Goal: Task Accomplishment & Management: Use online tool/utility

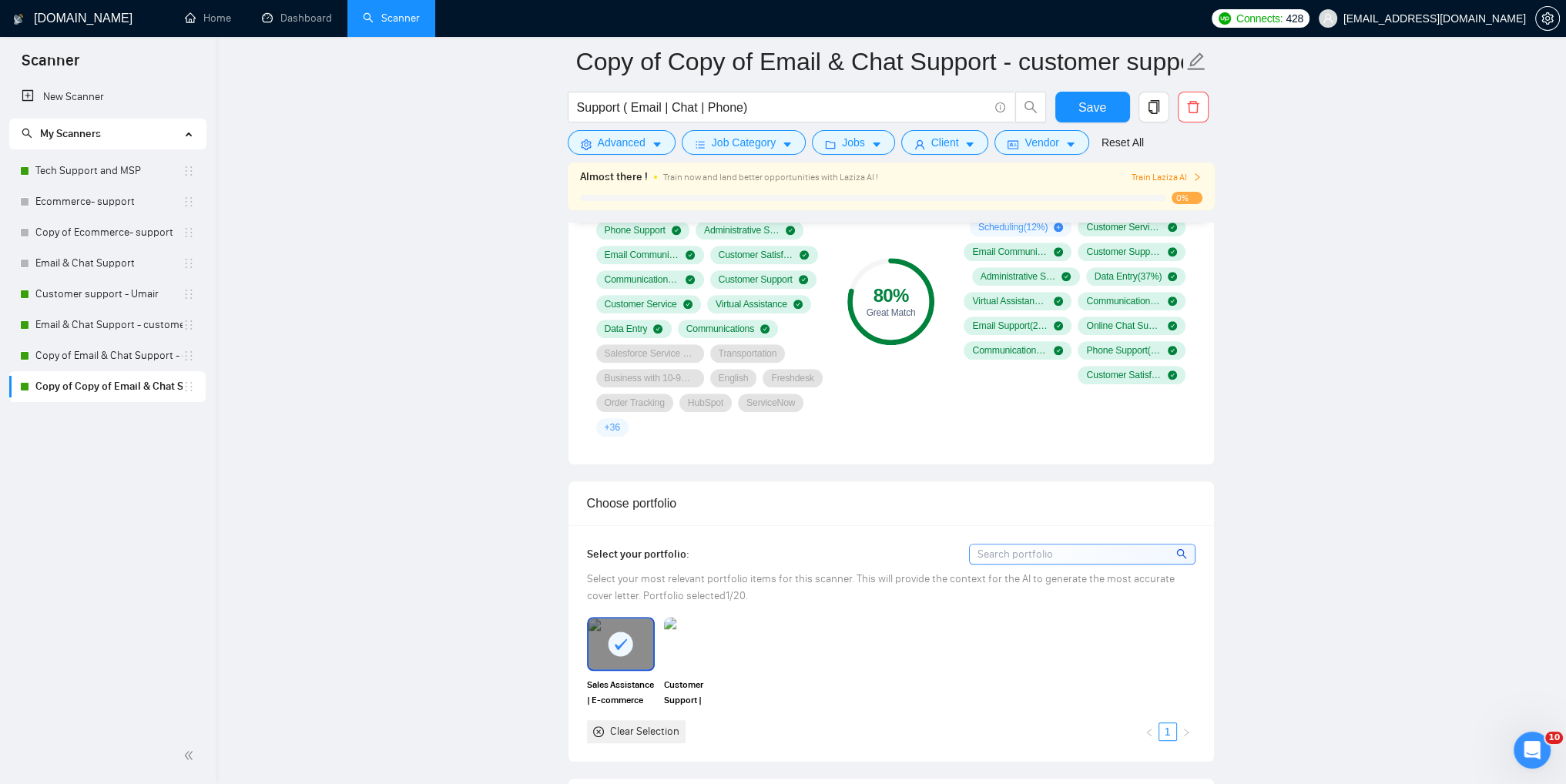
scroll to position [1232, 0]
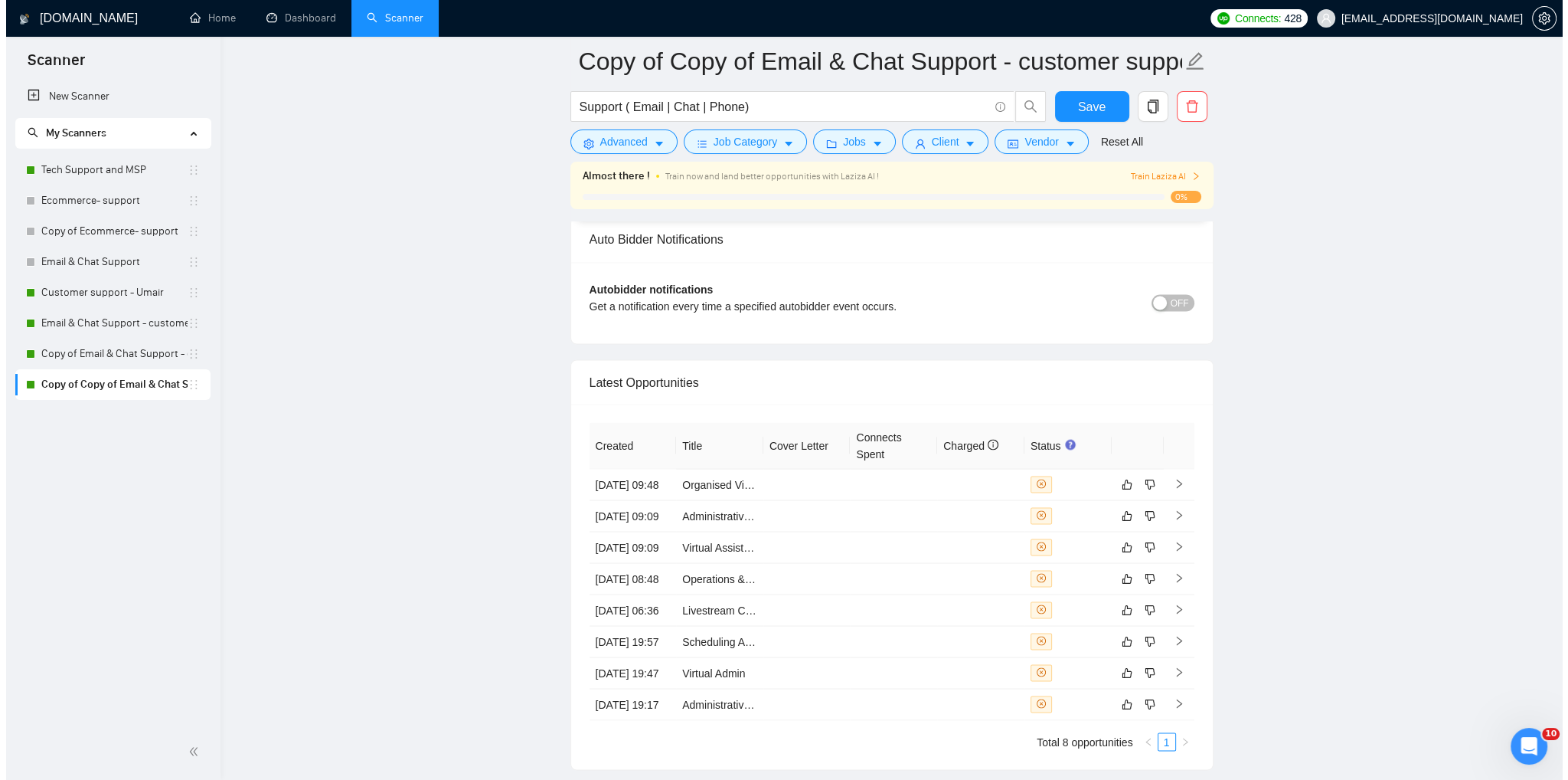
scroll to position [3600, 0]
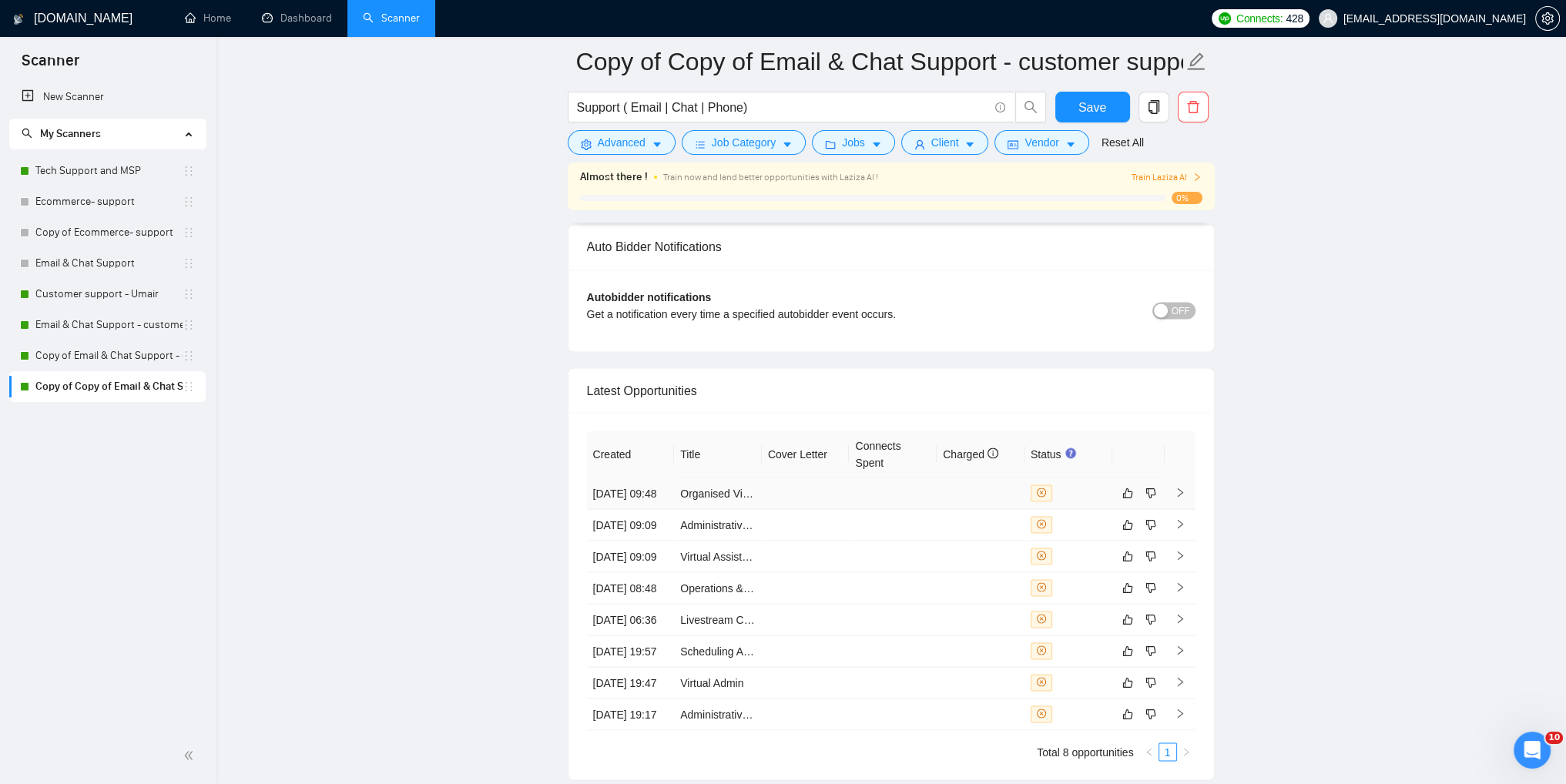
click at [1178, 502] on td at bounding box center [1180, 493] width 31 height 32
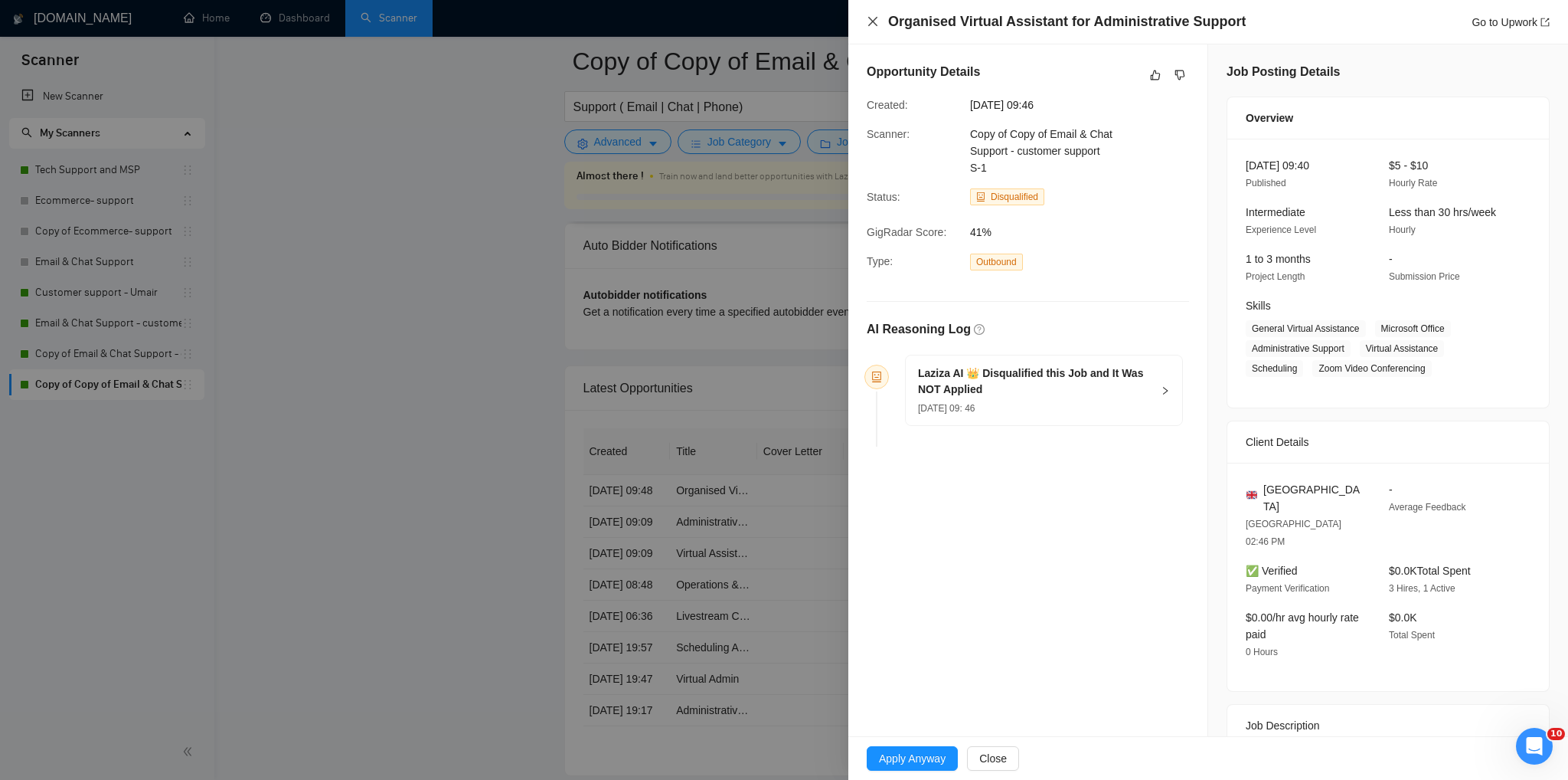
click at [873, 27] on icon "close" at bounding box center [873, 21] width 12 height 12
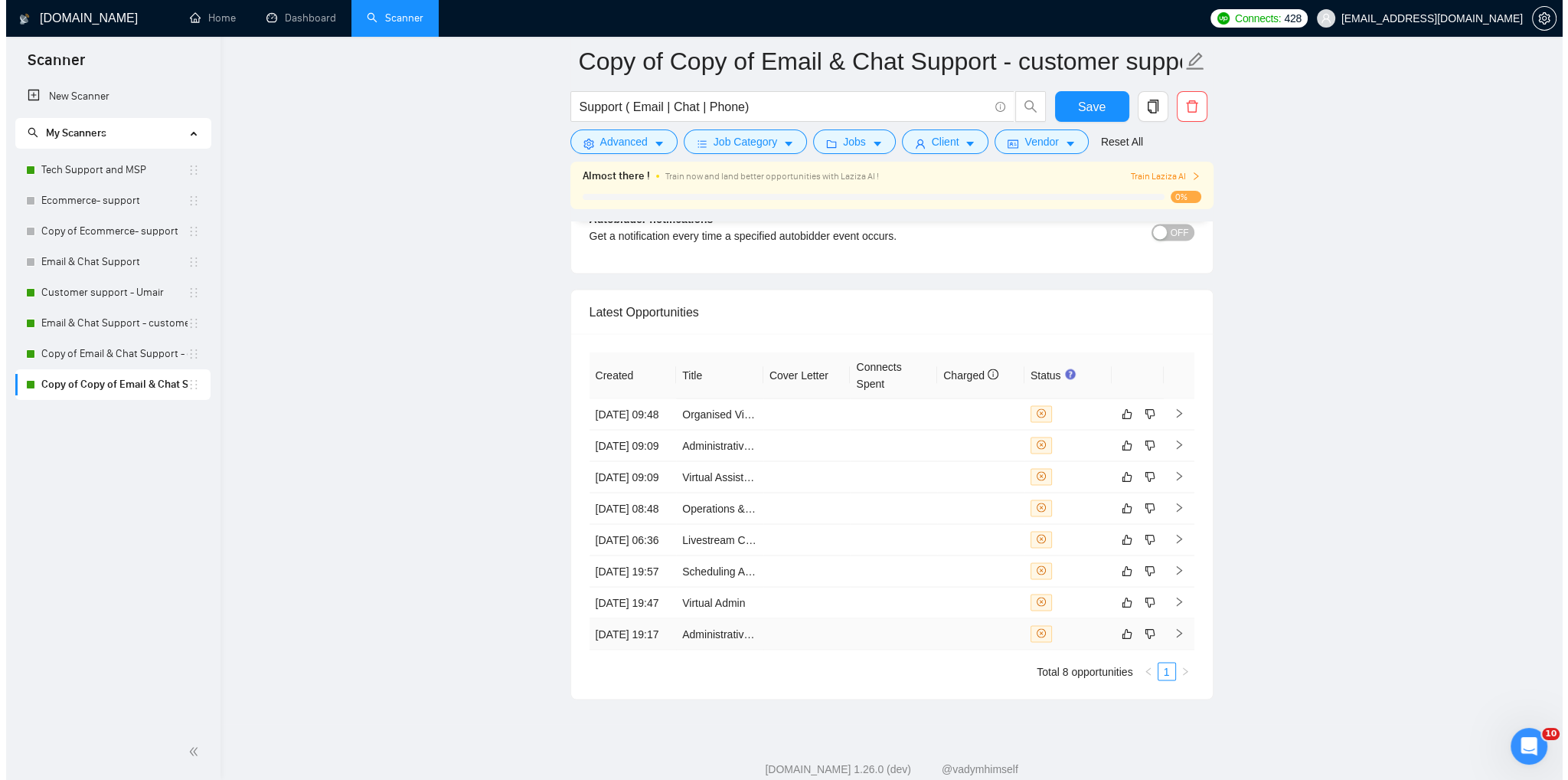
scroll to position [3831, 0]
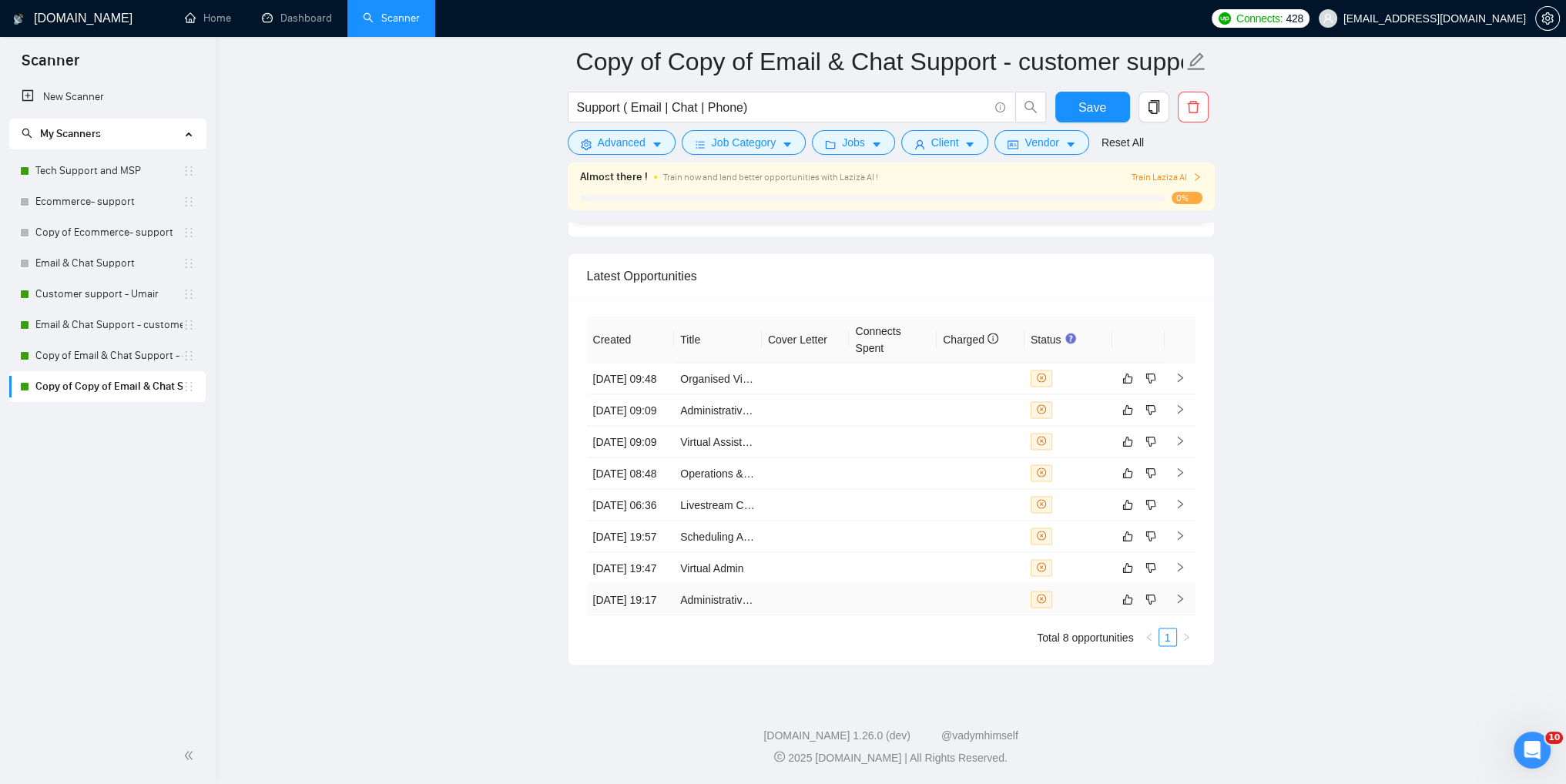
click at [1181, 593] on icon "right" at bounding box center [1179, 598] width 11 height 11
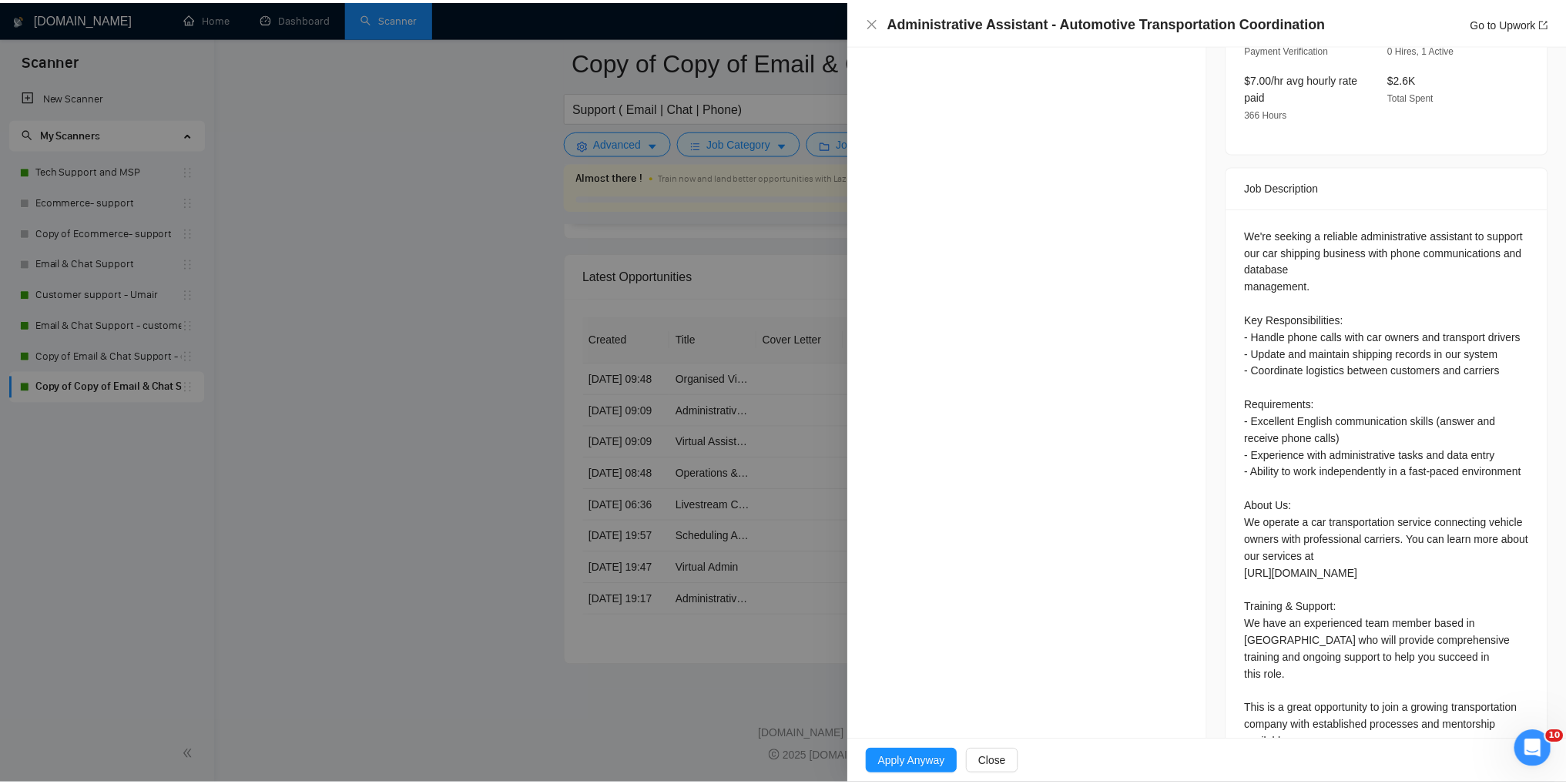
scroll to position [541, 0]
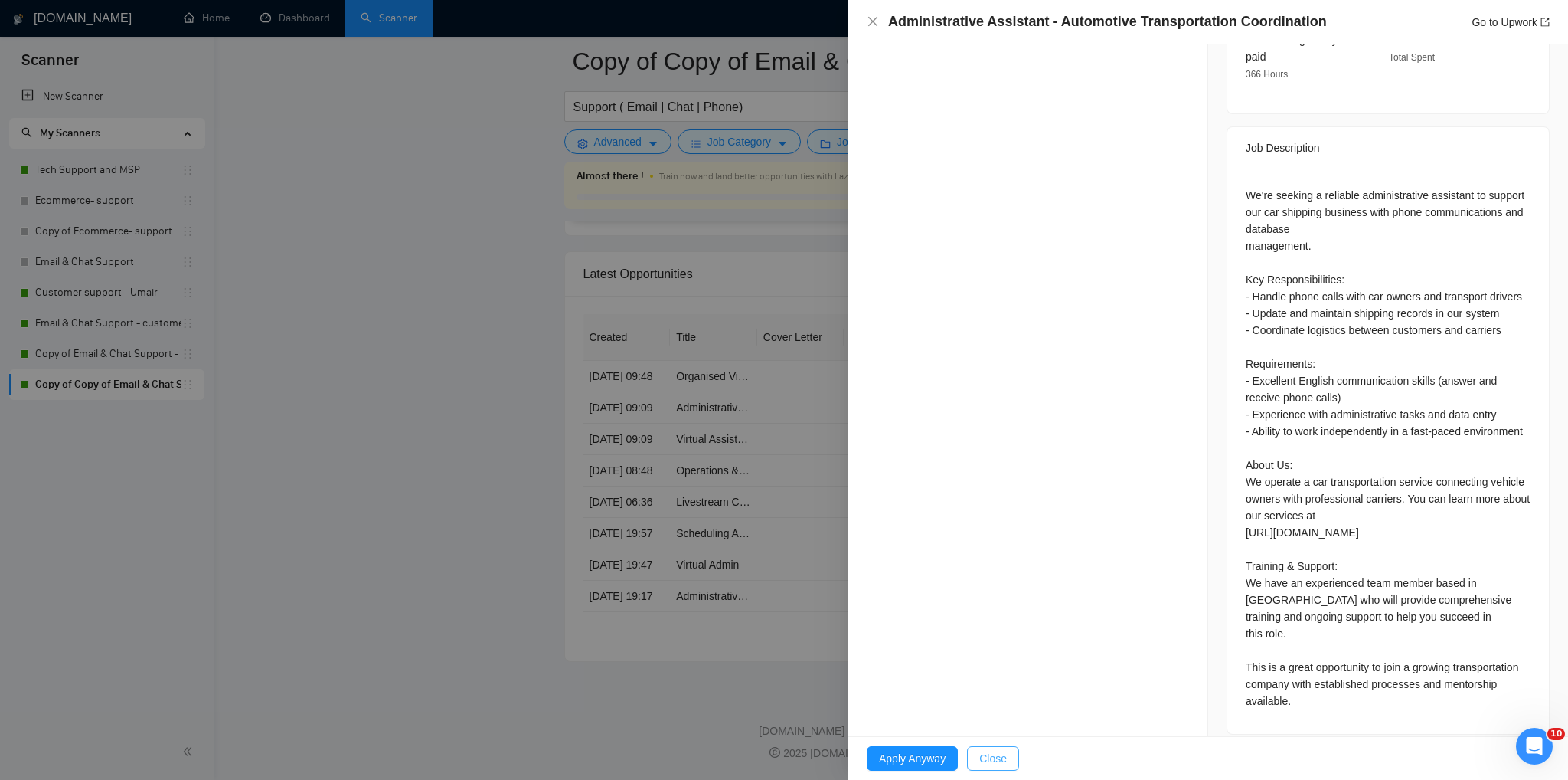
click at [990, 757] on span "Close" at bounding box center [993, 758] width 28 height 17
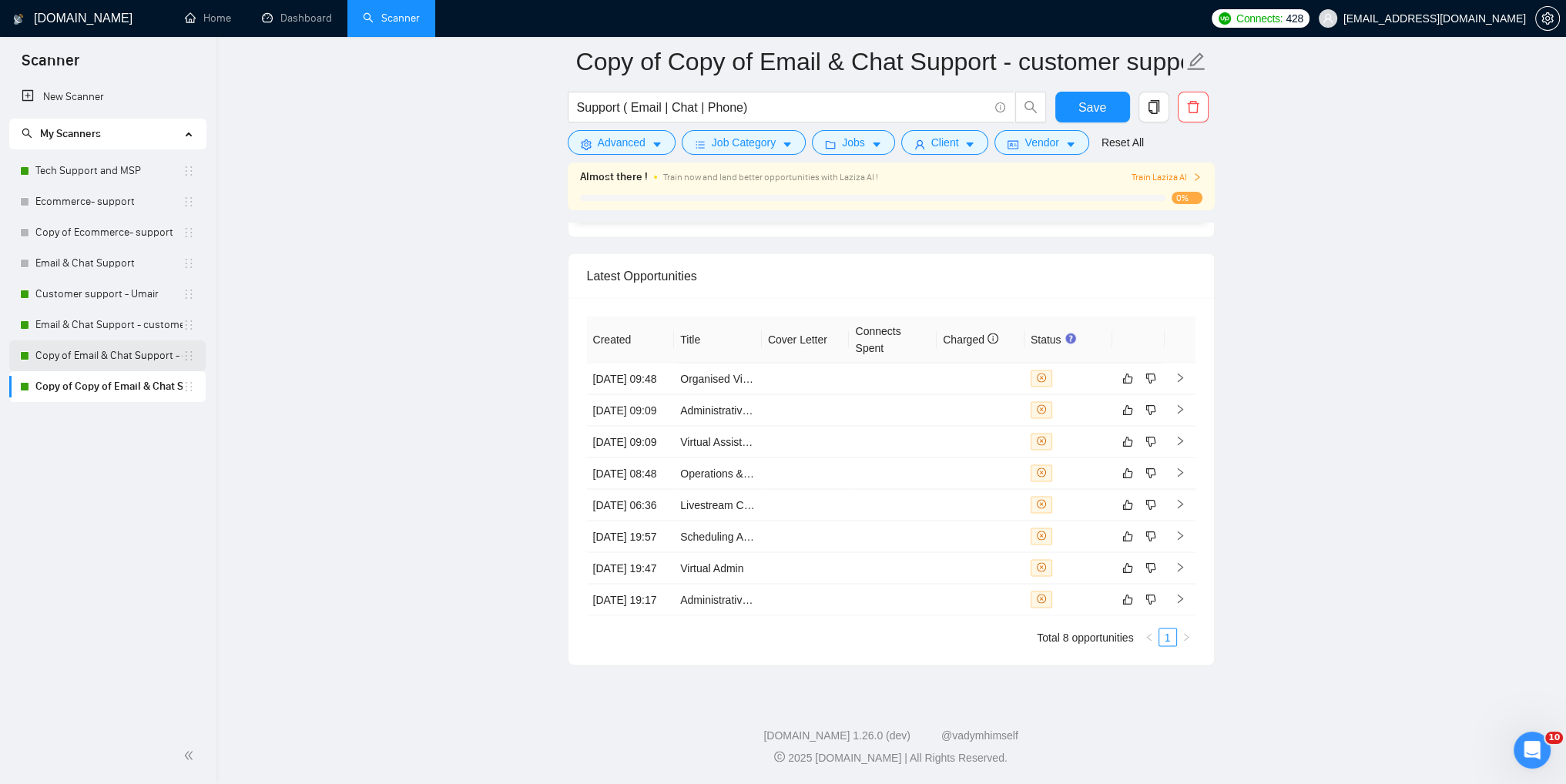
click at [78, 348] on link "Copy of Email & Chat Support - customer support S-1" at bounding box center [109, 356] width 147 height 31
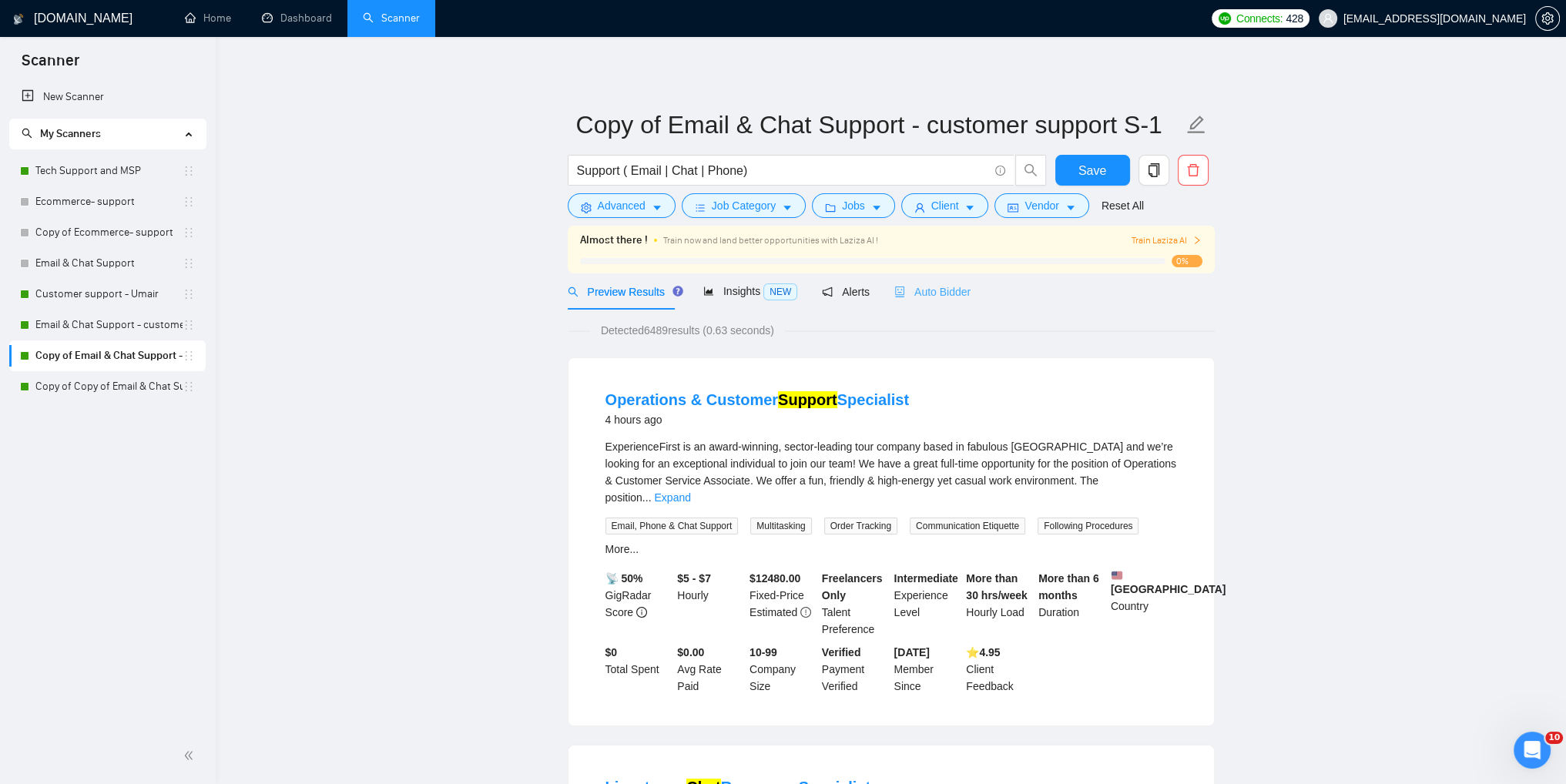
click at [948, 303] on div "Auto Bidder" at bounding box center [932, 291] width 76 height 36
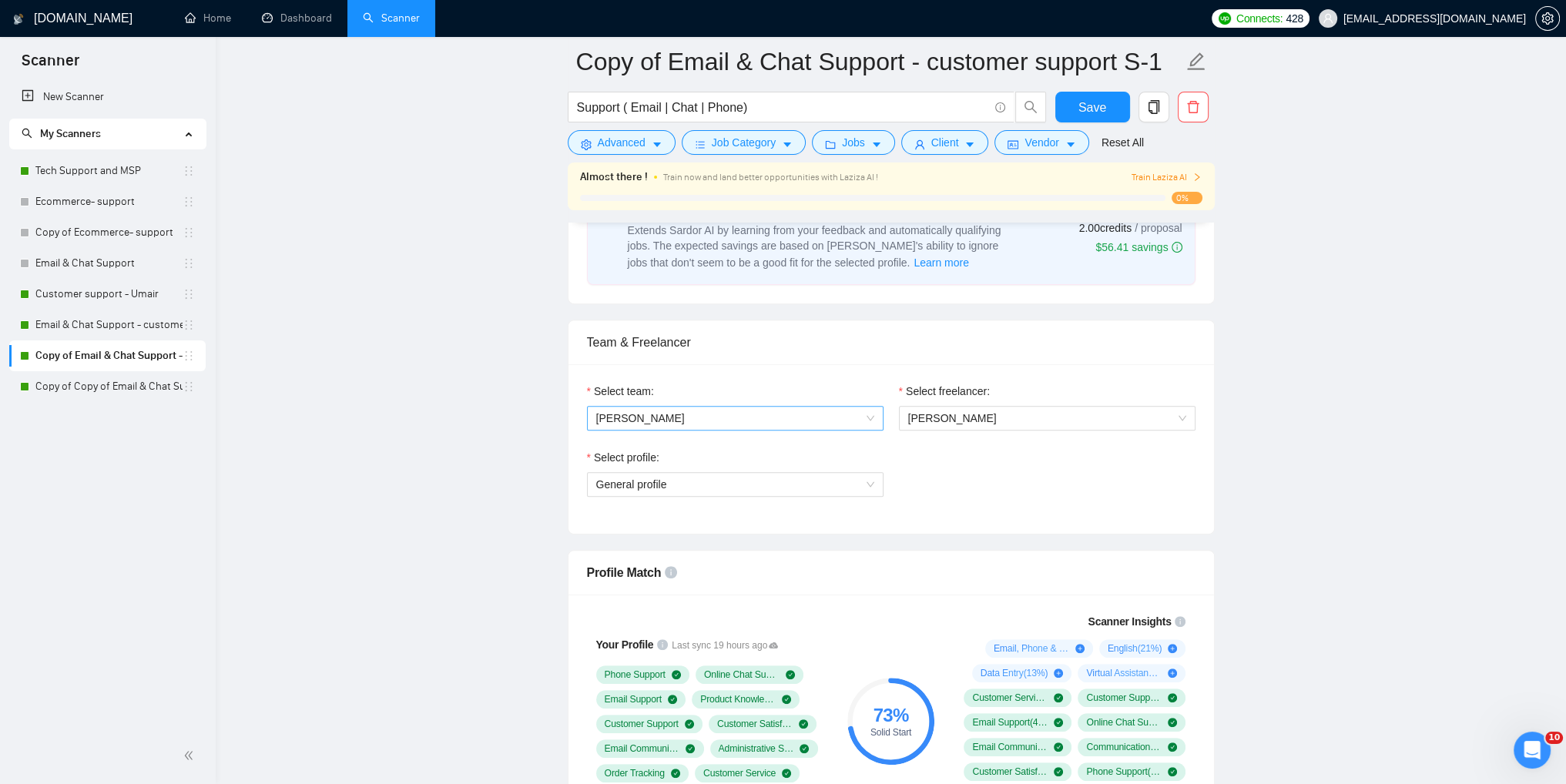
scroll to position [598, 0]
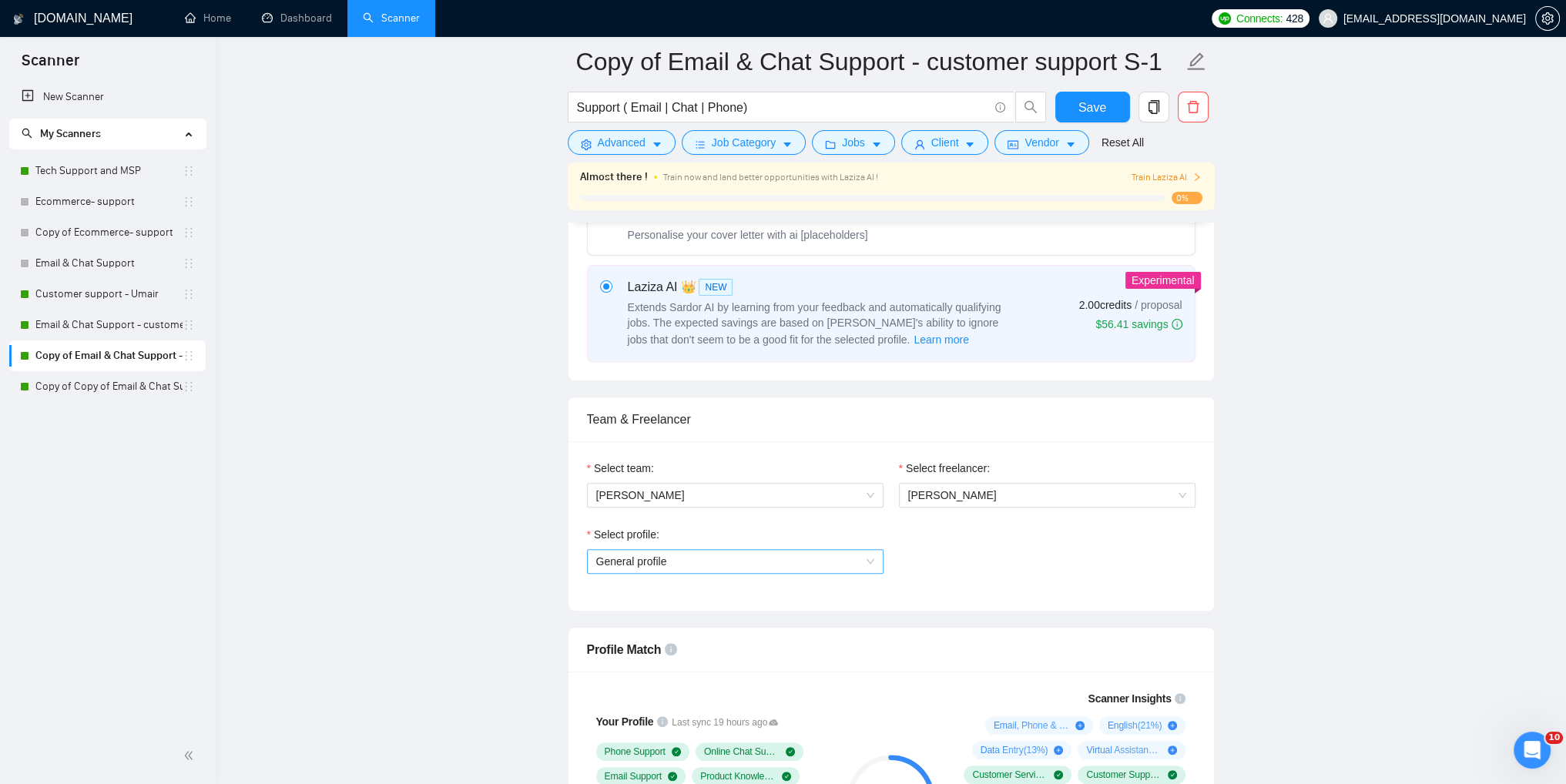
click at [876, 559] on div "General profile" at bounding box center [734, 561] width 296 height 24
click at [808, 613] on div "IT Support" at bounding box center [734, 615] width 278 height 17
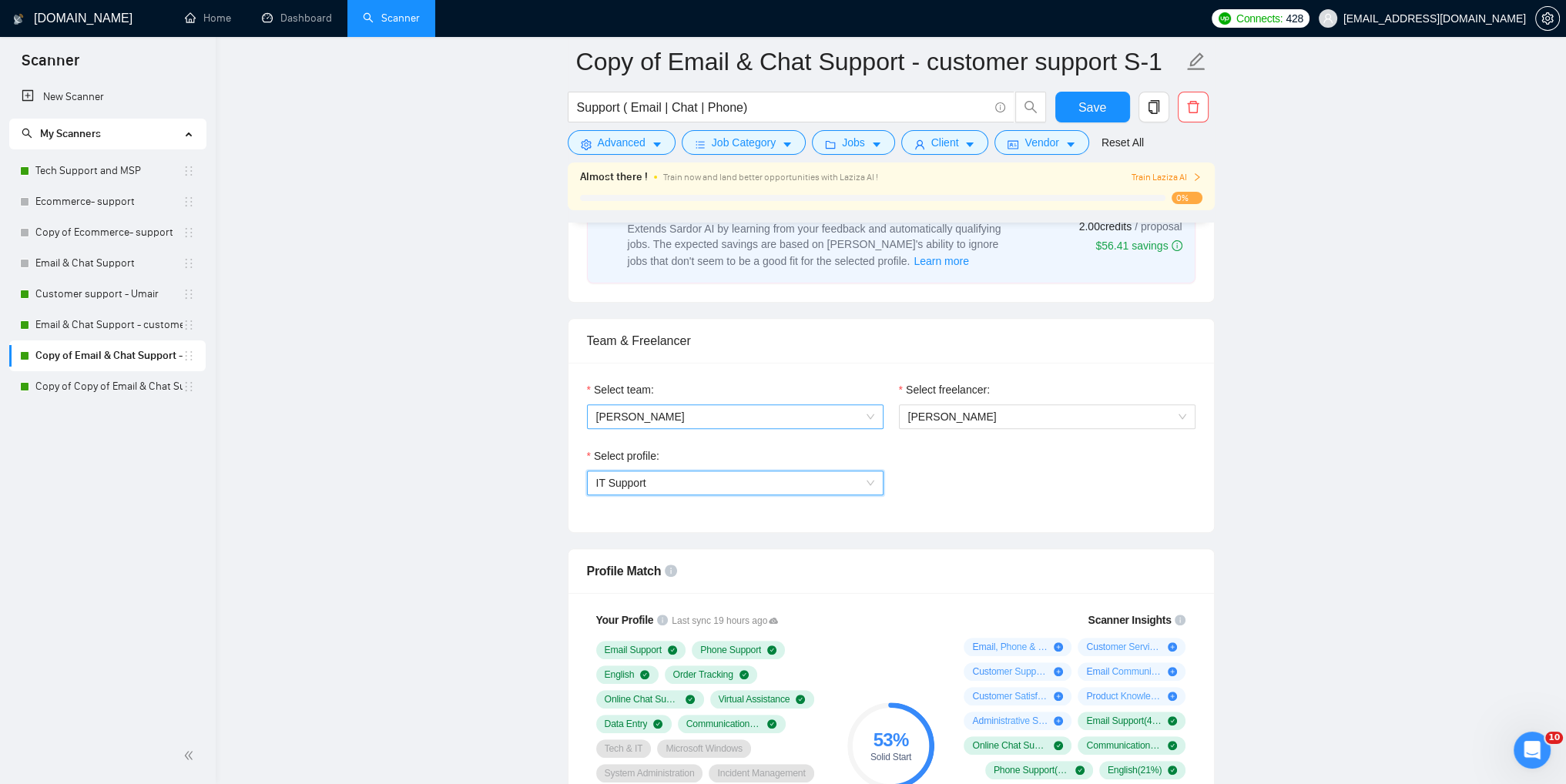
scroll to position [675, 0]
click at [857, 481] on span "IT Support" at bounding box center [735, 485] width 278 height 23
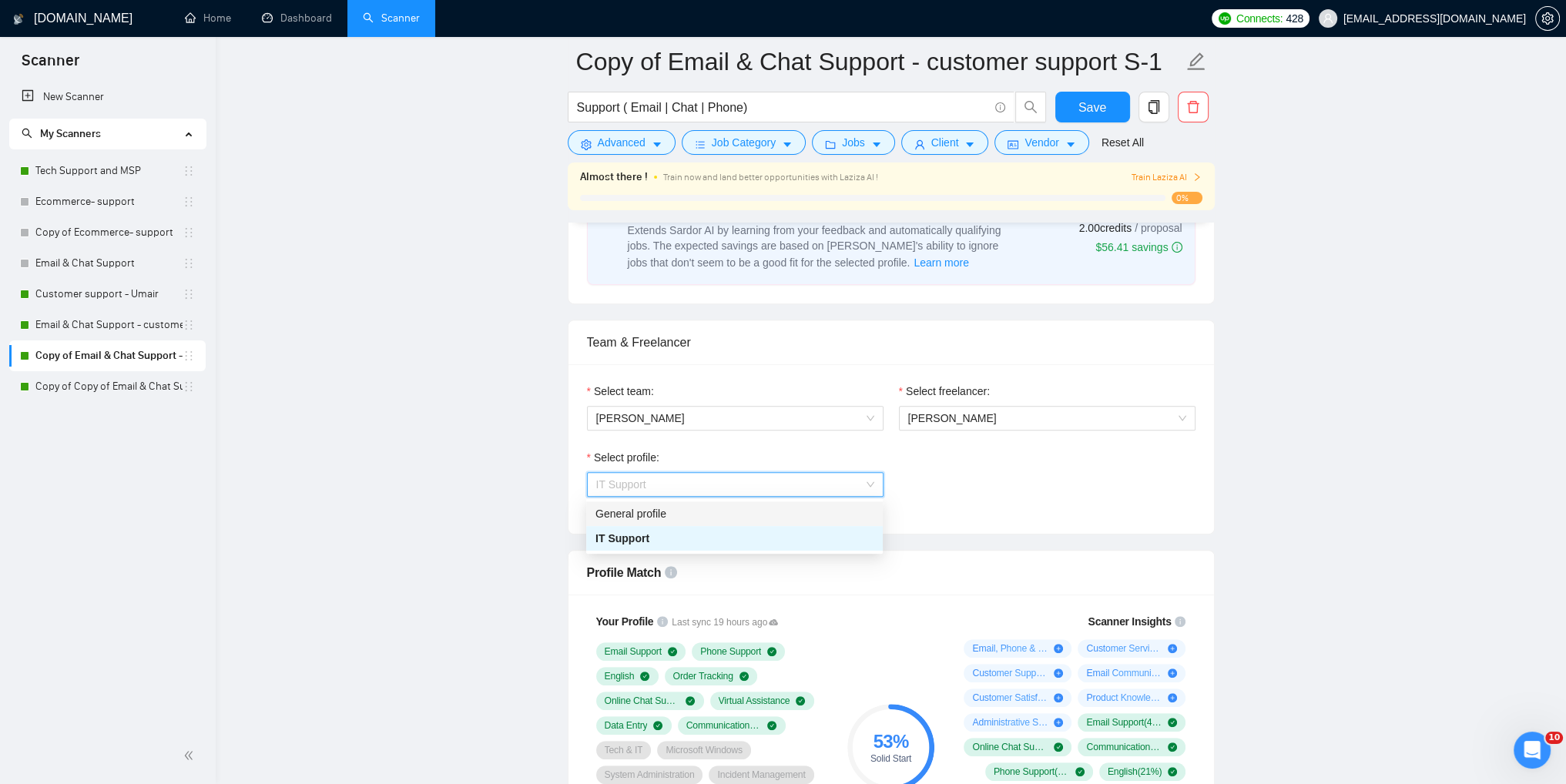
click at [790, 512] on div "General profile" at bounding box center [734, 513] width 278 height 17
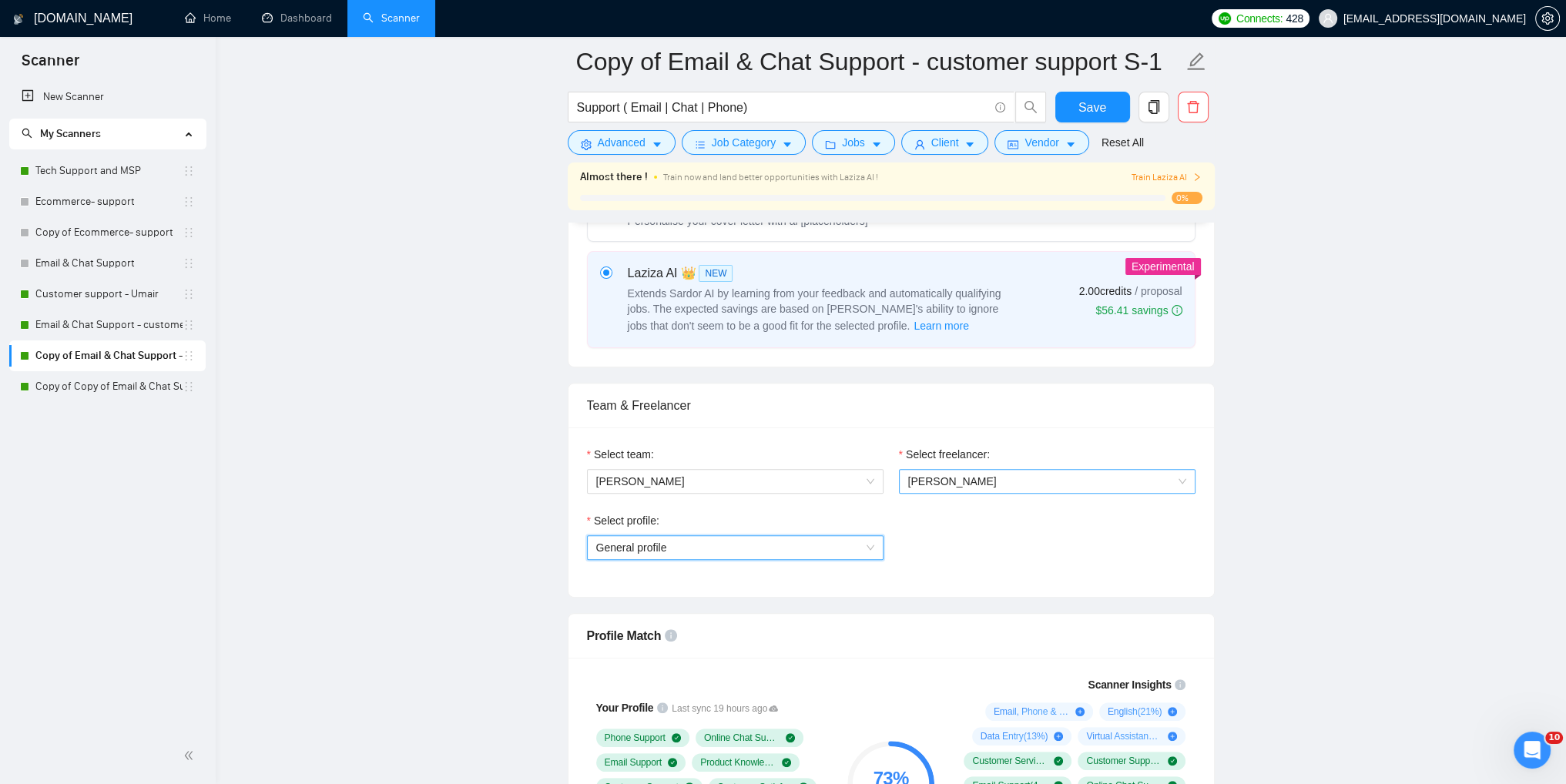
scroll to position [521, 0]
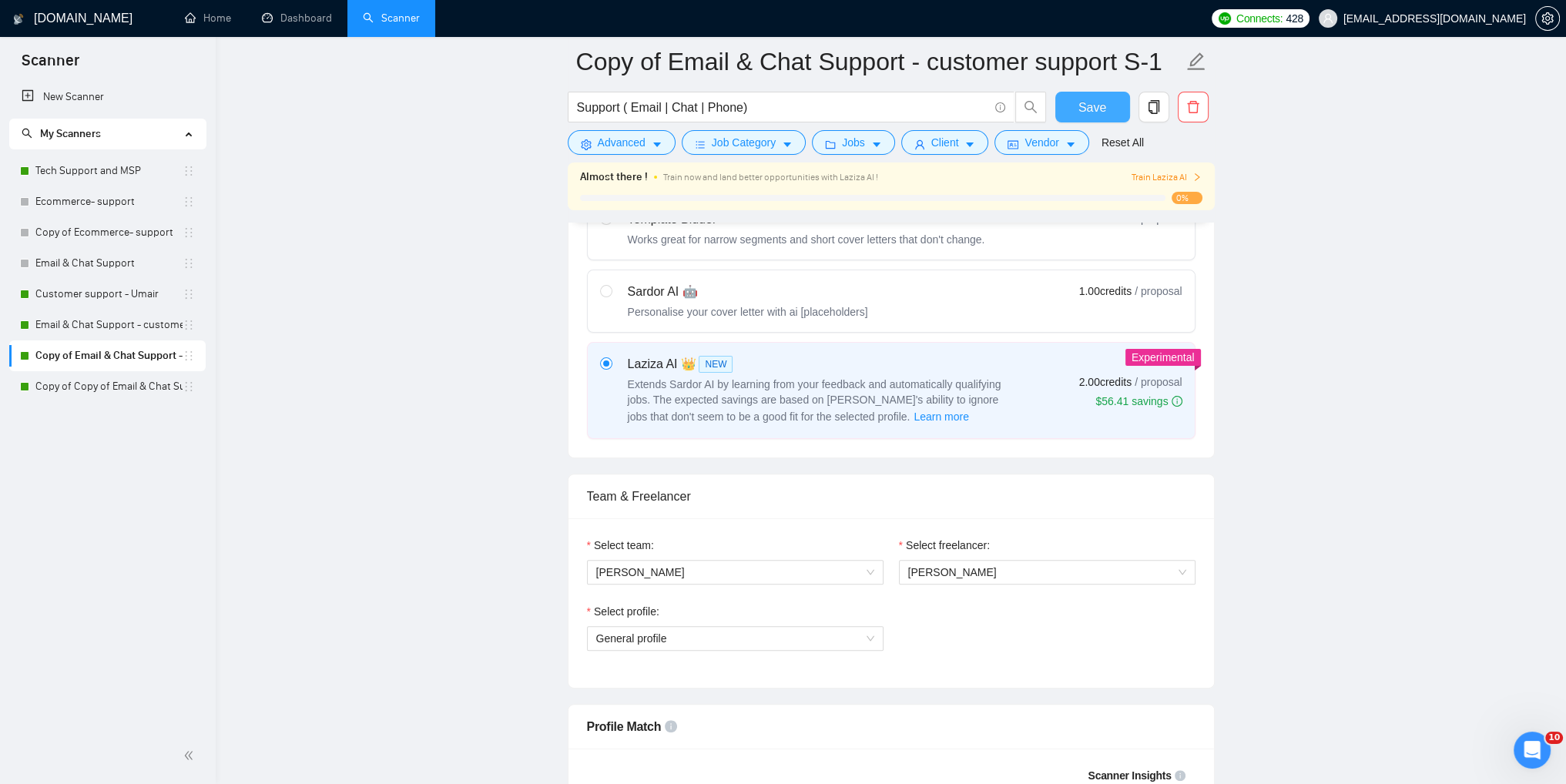
click at [1106, 114] on button "Save" at bounding box center [1093, 107] width 75 height 31
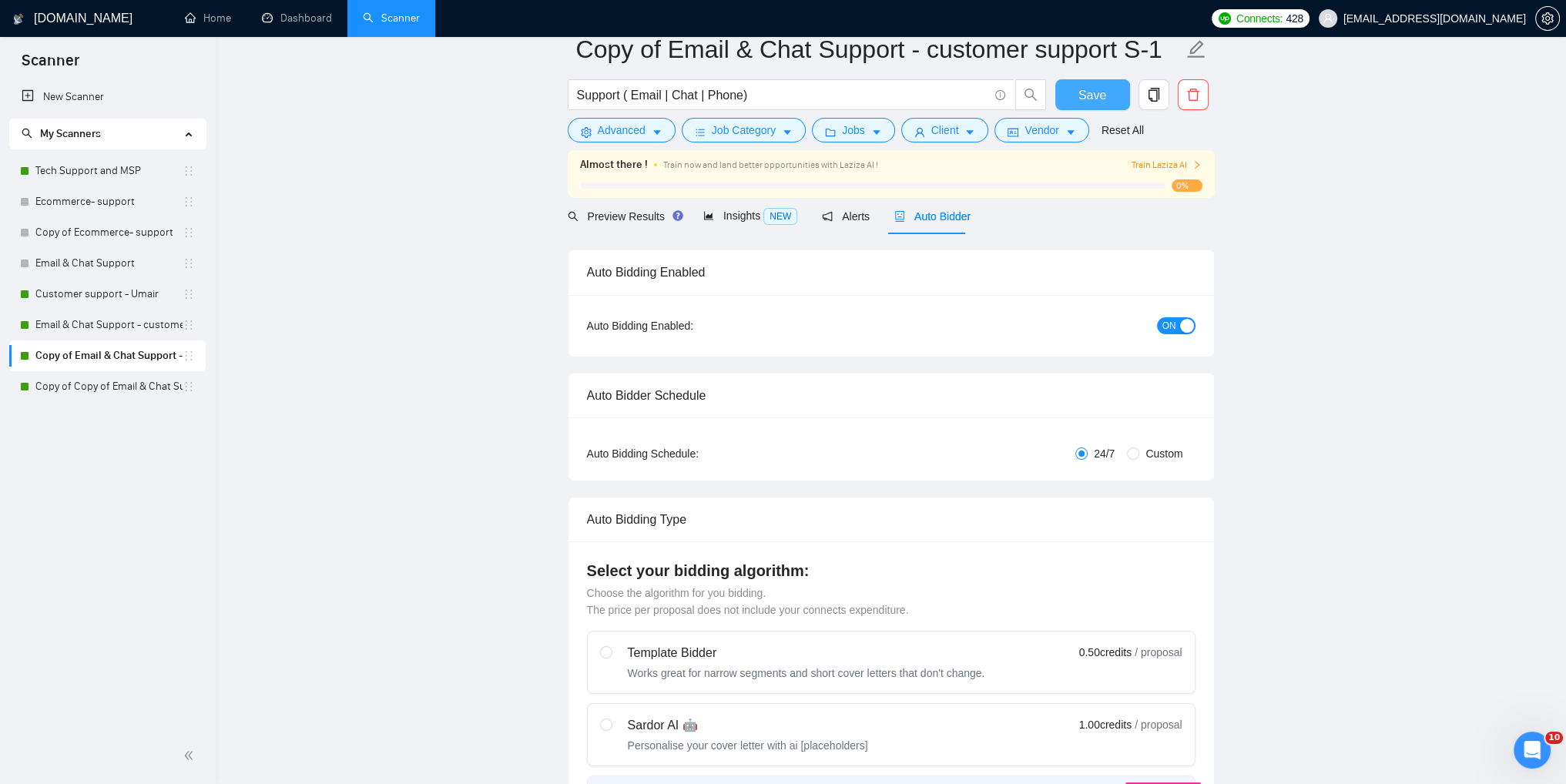
scroll to position [0, 0]
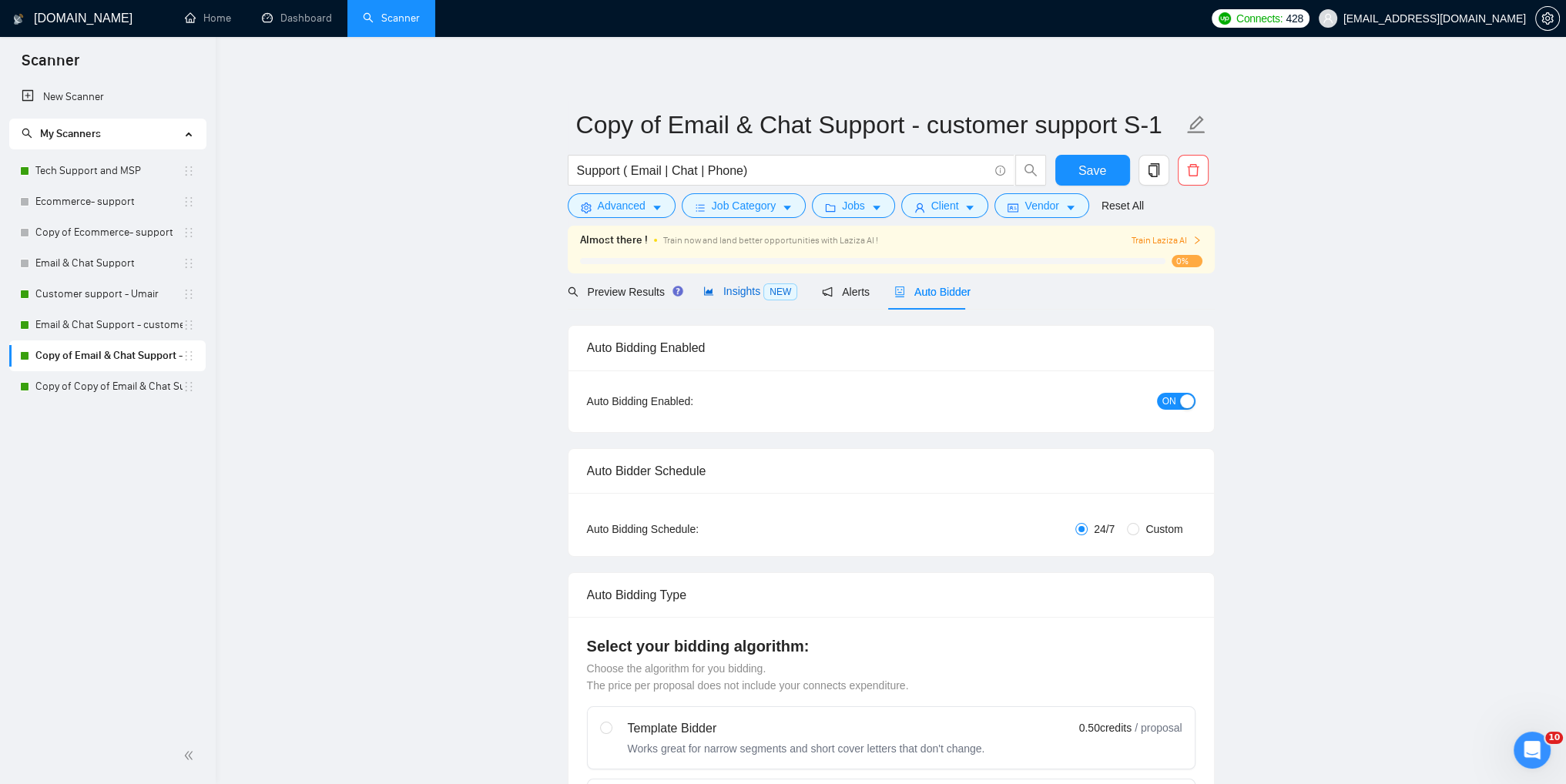
click at [736, 292] on span "Insights NEW" at bounding box center [750, 290] width 94 height 12
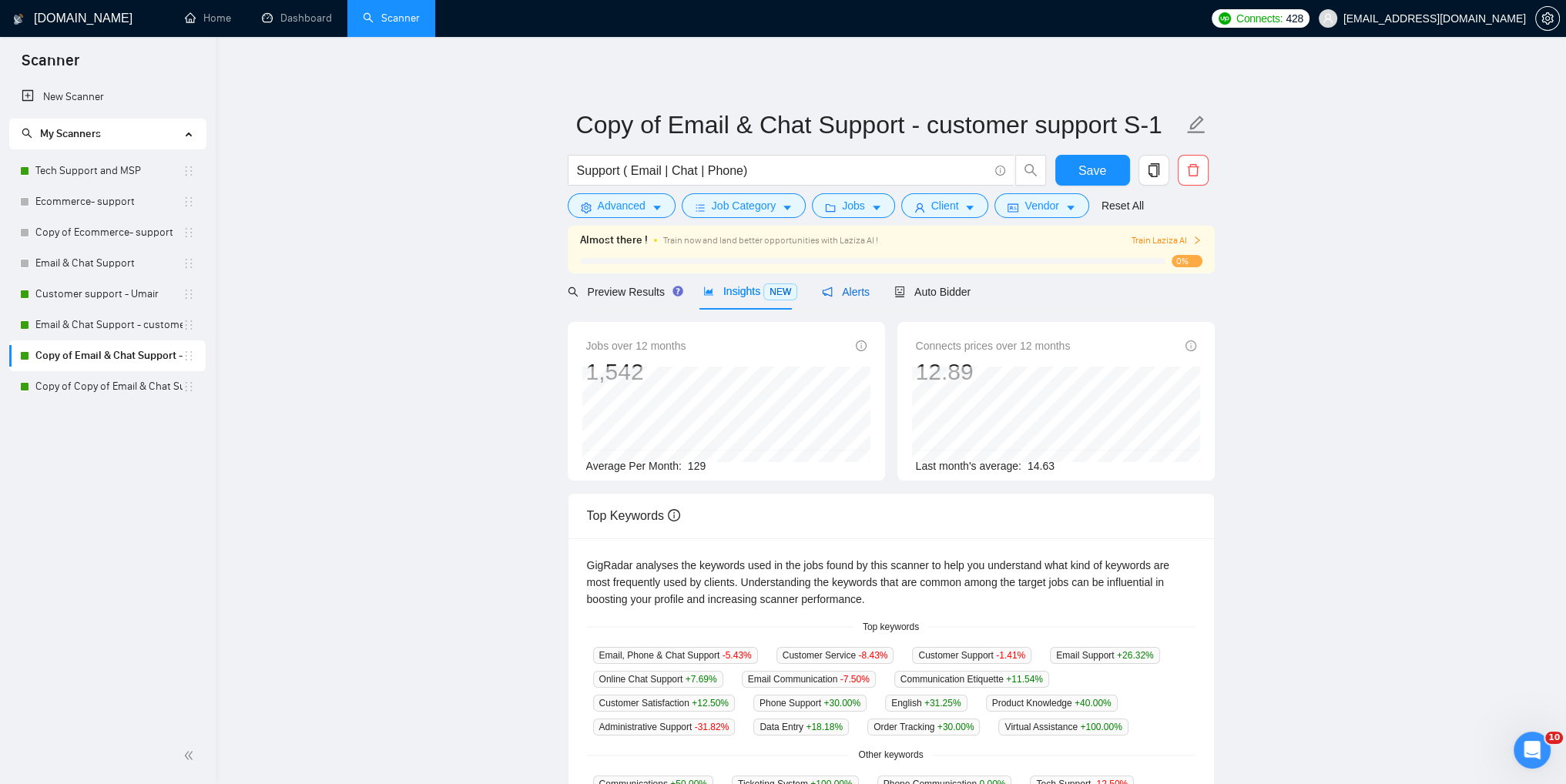
click at [834, 295] on span "Alerts" at bounding box center [845, 291] width 48 height 12
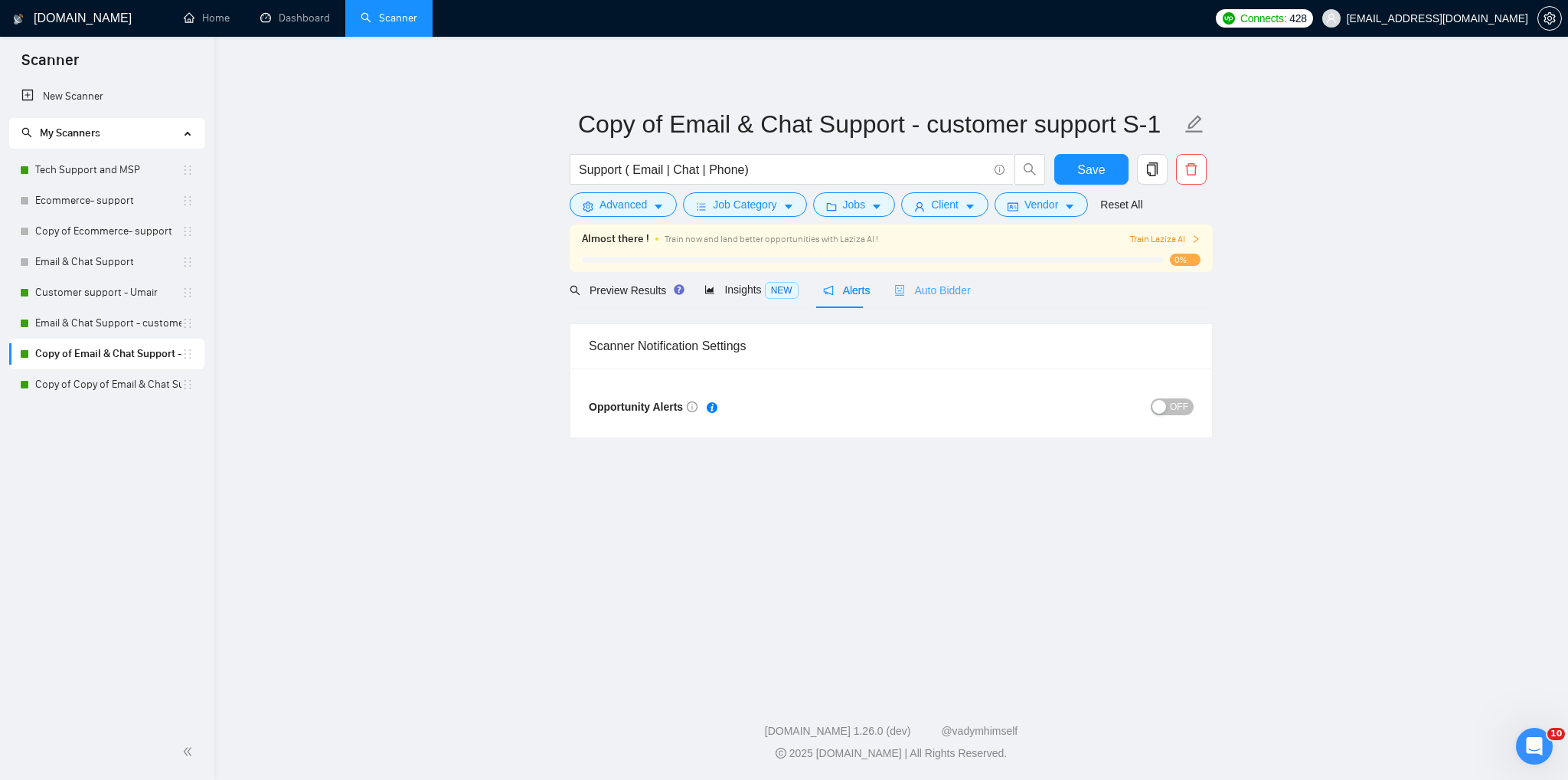
click at [921, 300] on div "Auto Bidder" at bounding box center [932, 290] width 75 height 36
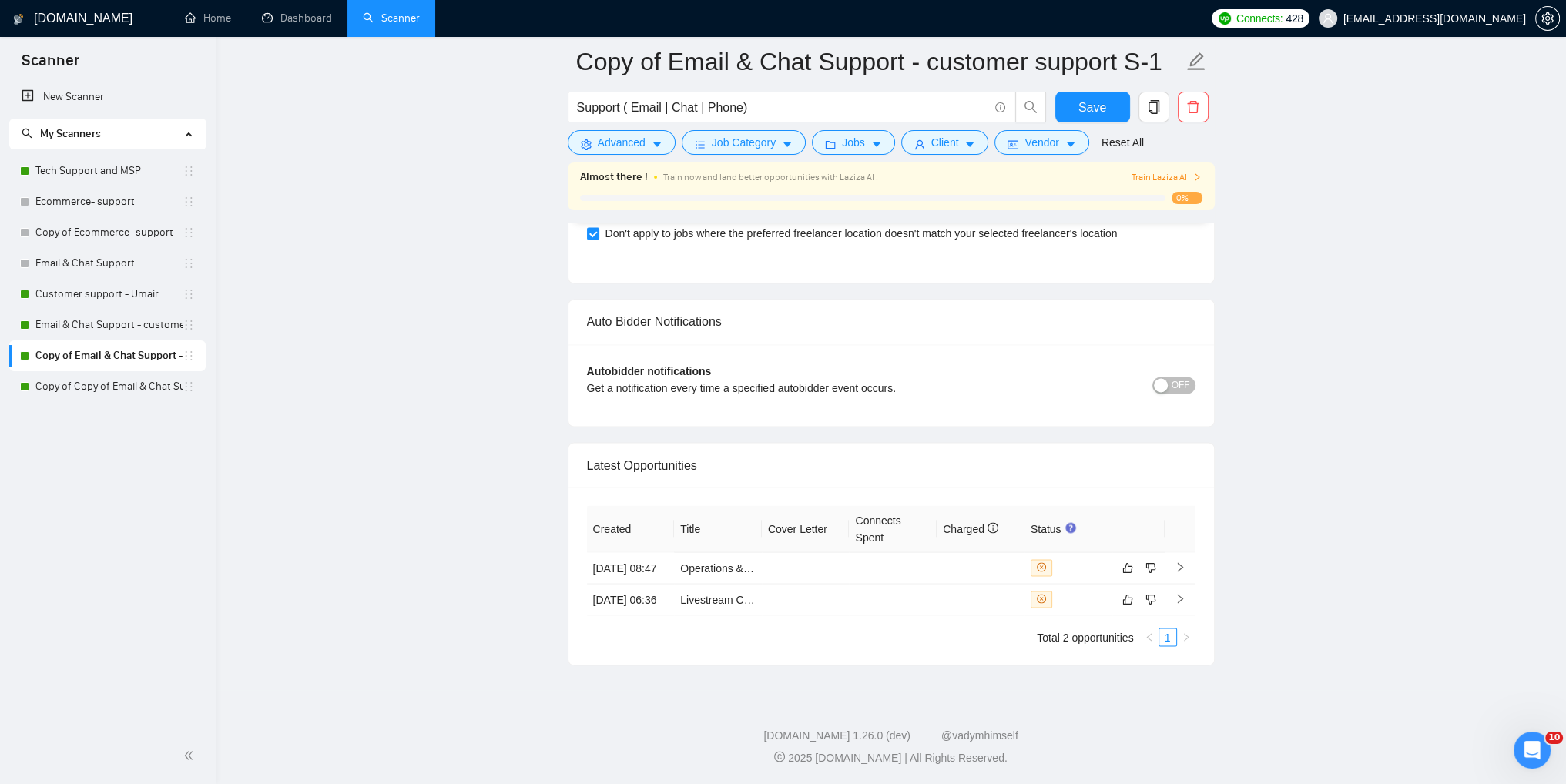
scroll to position [3518, 0]
click at [282, 23] on link "Dashboard" at bounding box center [297, 18] width 70 height 13
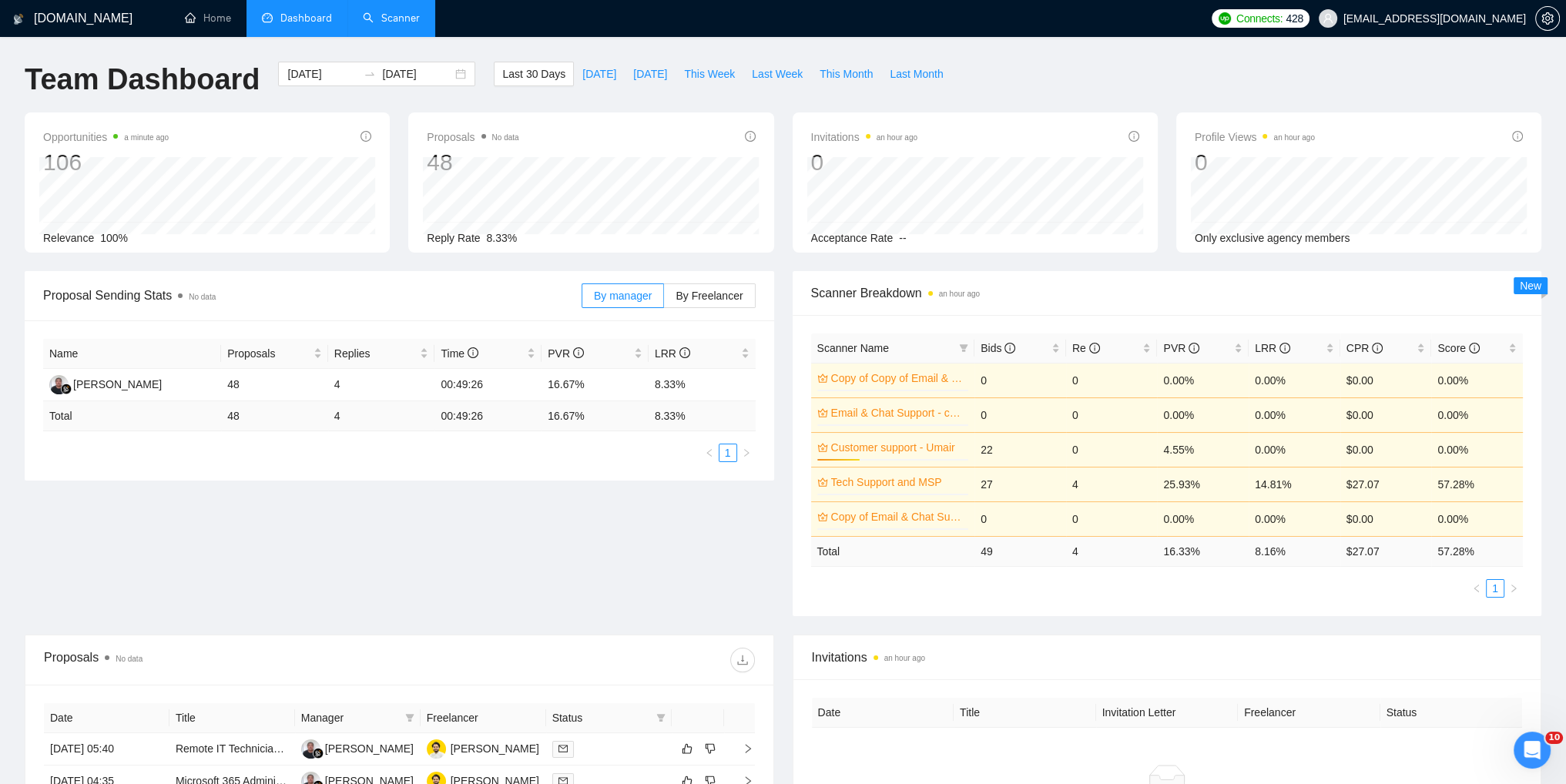
click at [399, 24] on link "Scanner" at bounding box center [392, 18] width 57 height 13
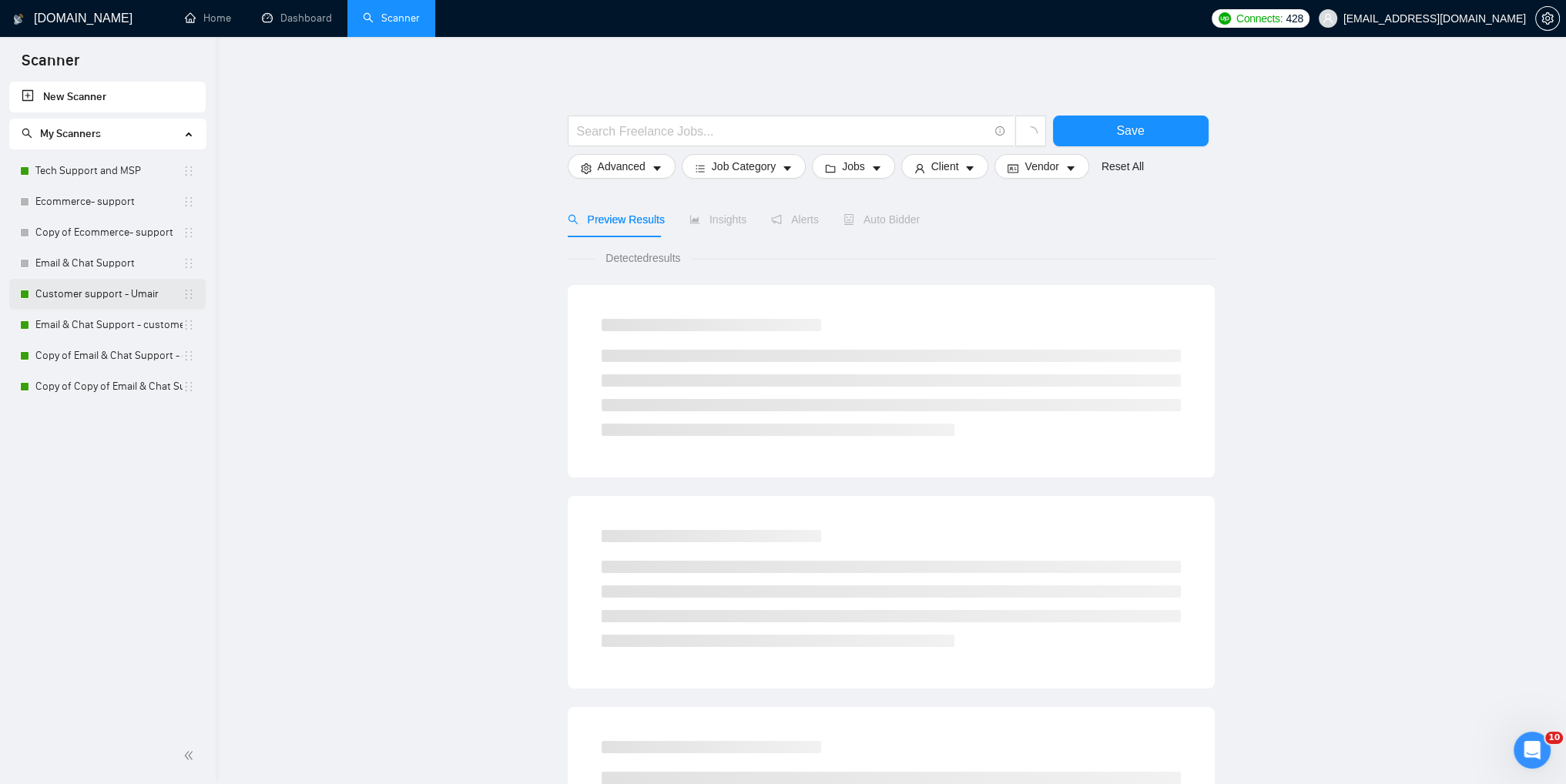
click at [67, 297] on link "Customer support - Umair" at bounding box center [109, 295] width 147 height 31
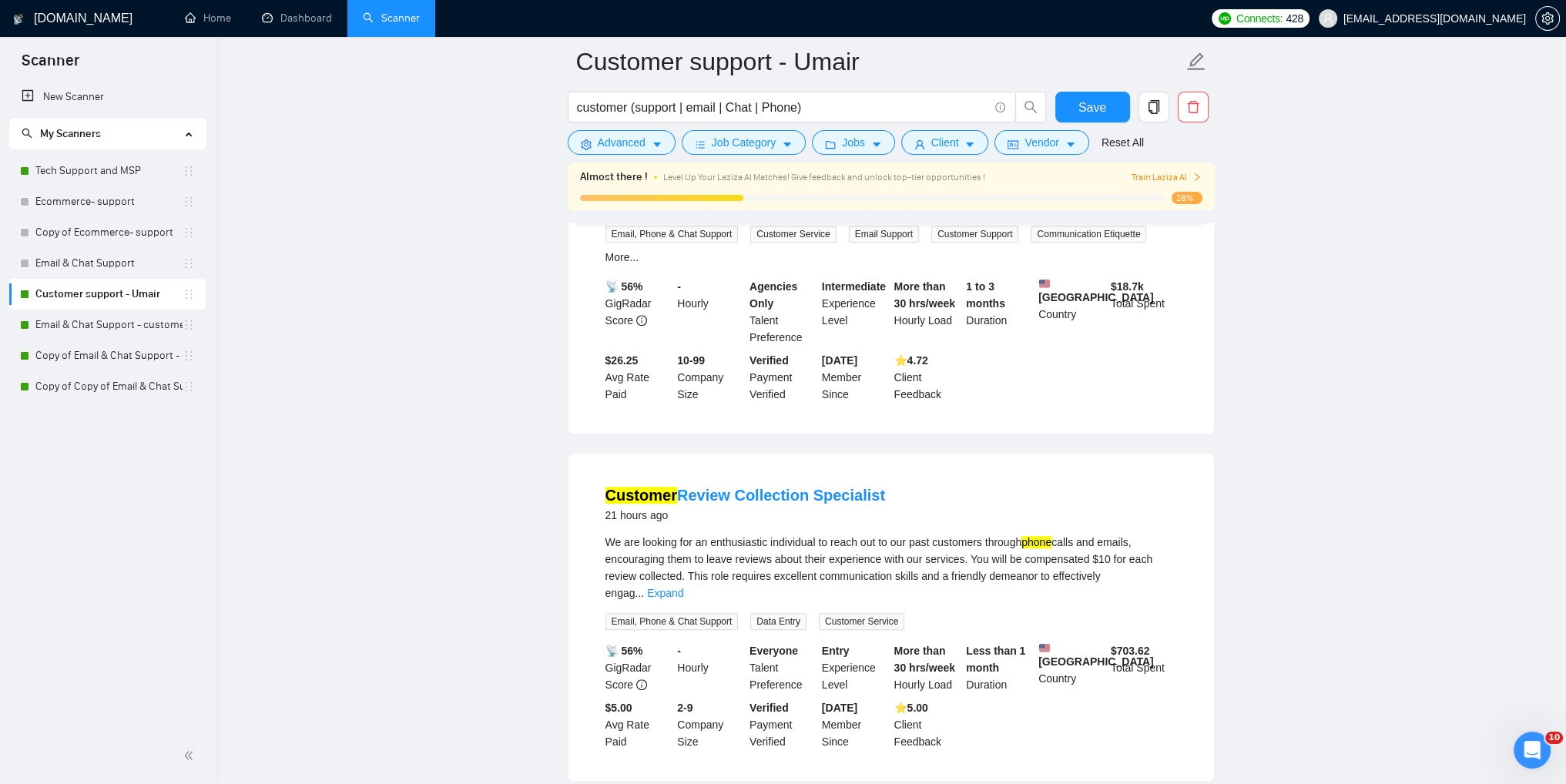
scroll to position [1540, 0]
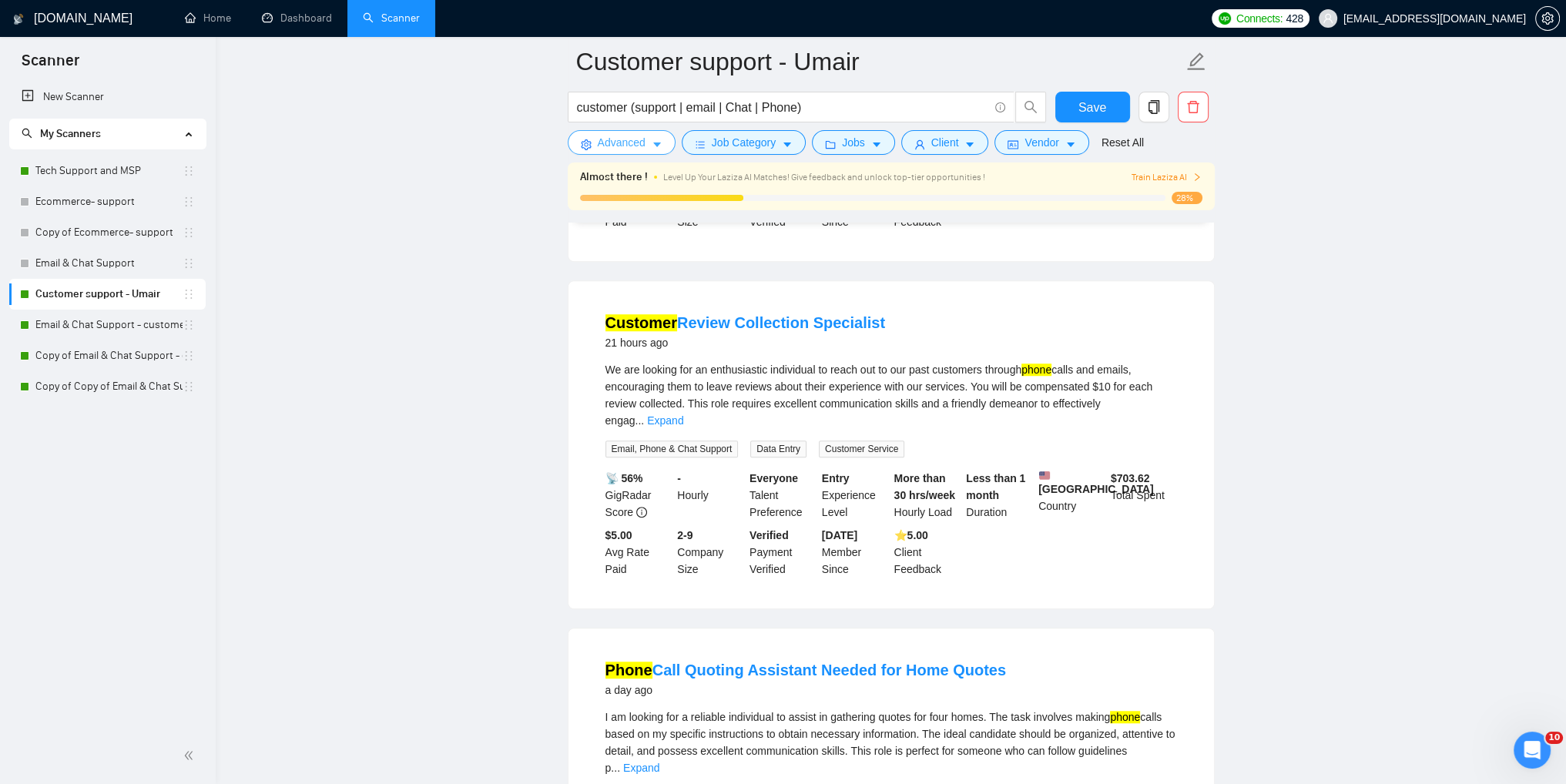
click at [638, 152] on button "Advanced" at bounding box center [622, 143] width 108 height 24
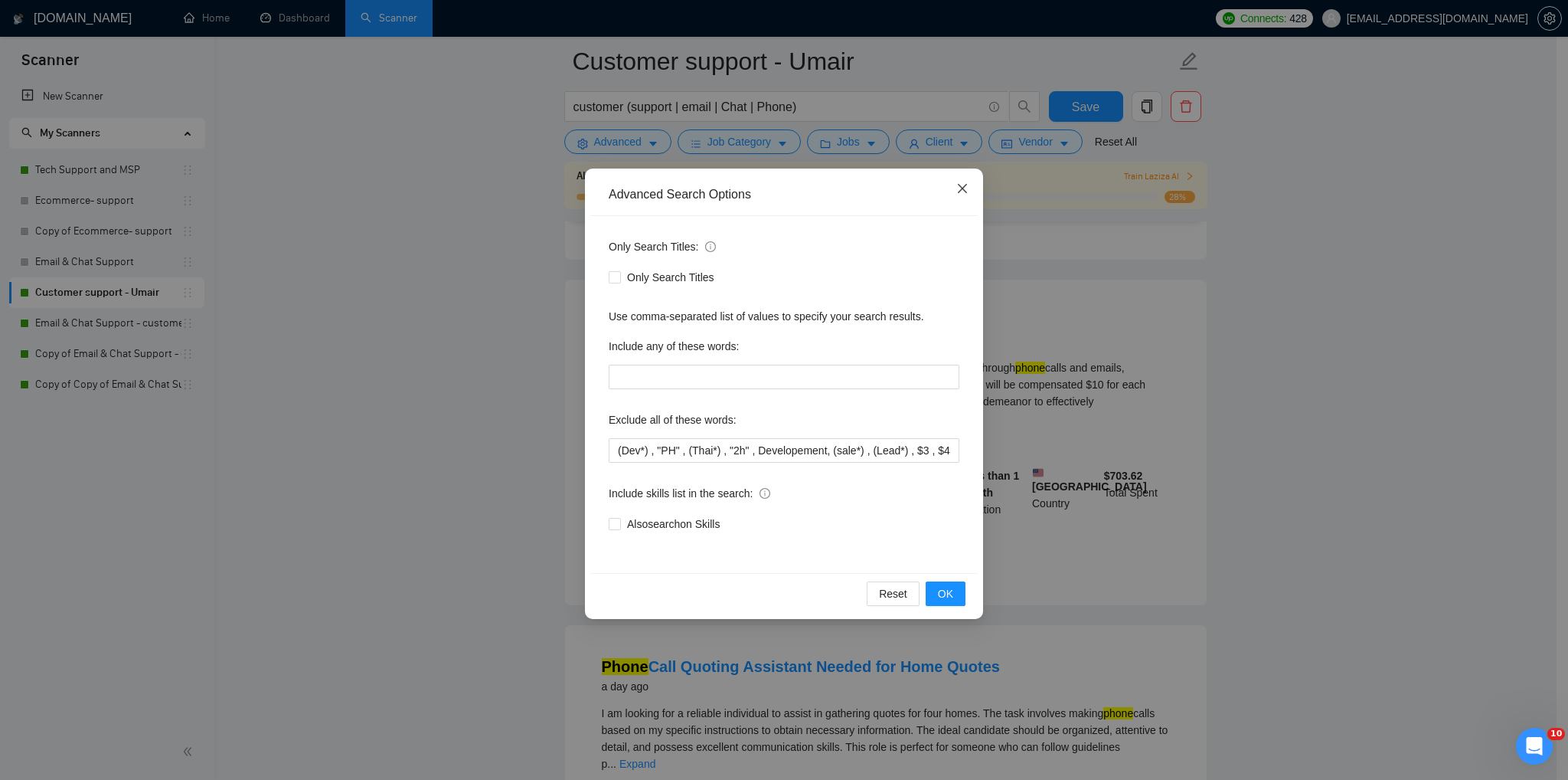
click at [960, 187] on icon "close" at bounding box center [962, 188] width 9 height 9
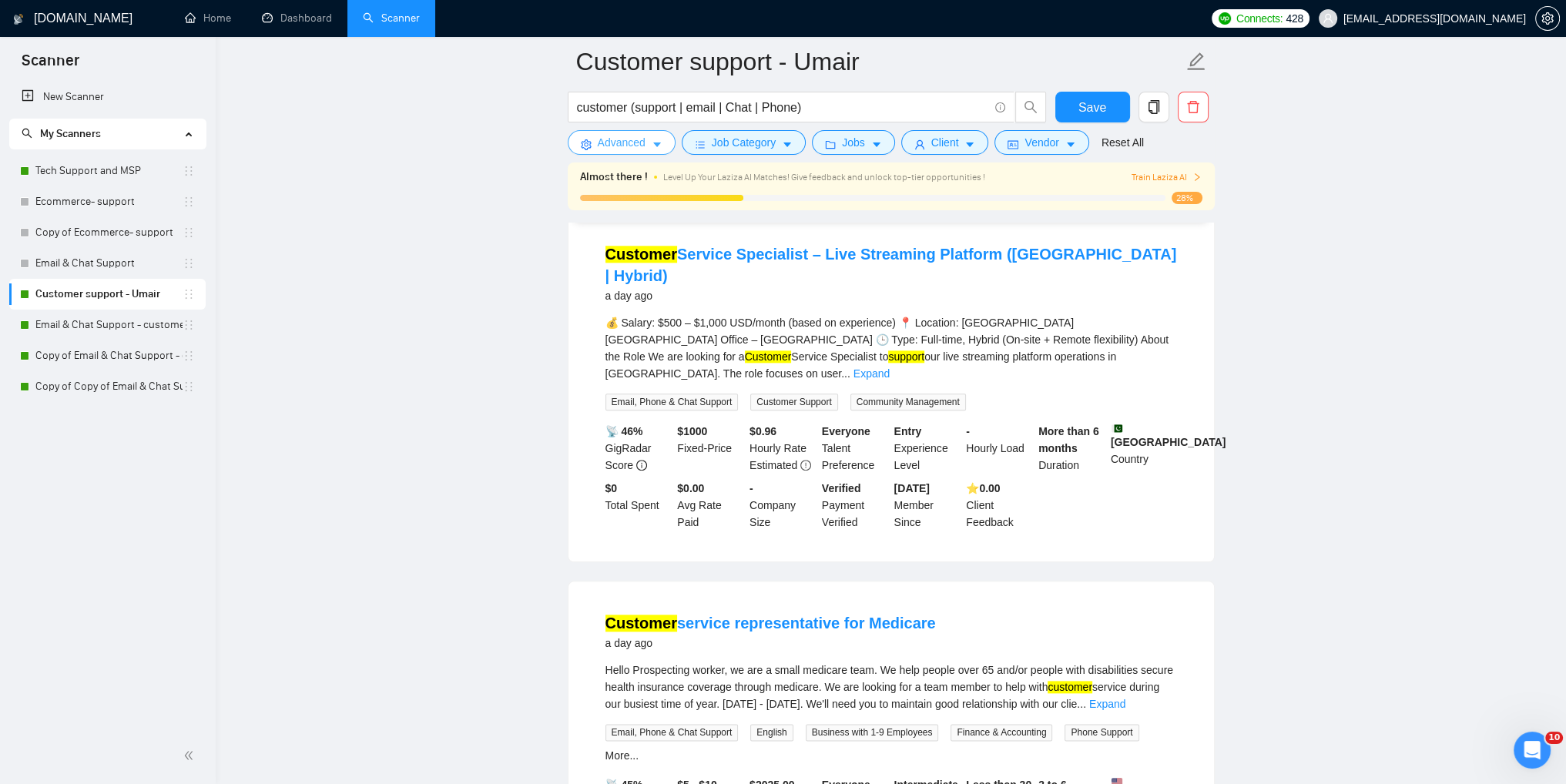
scroll to position [2310, 0]
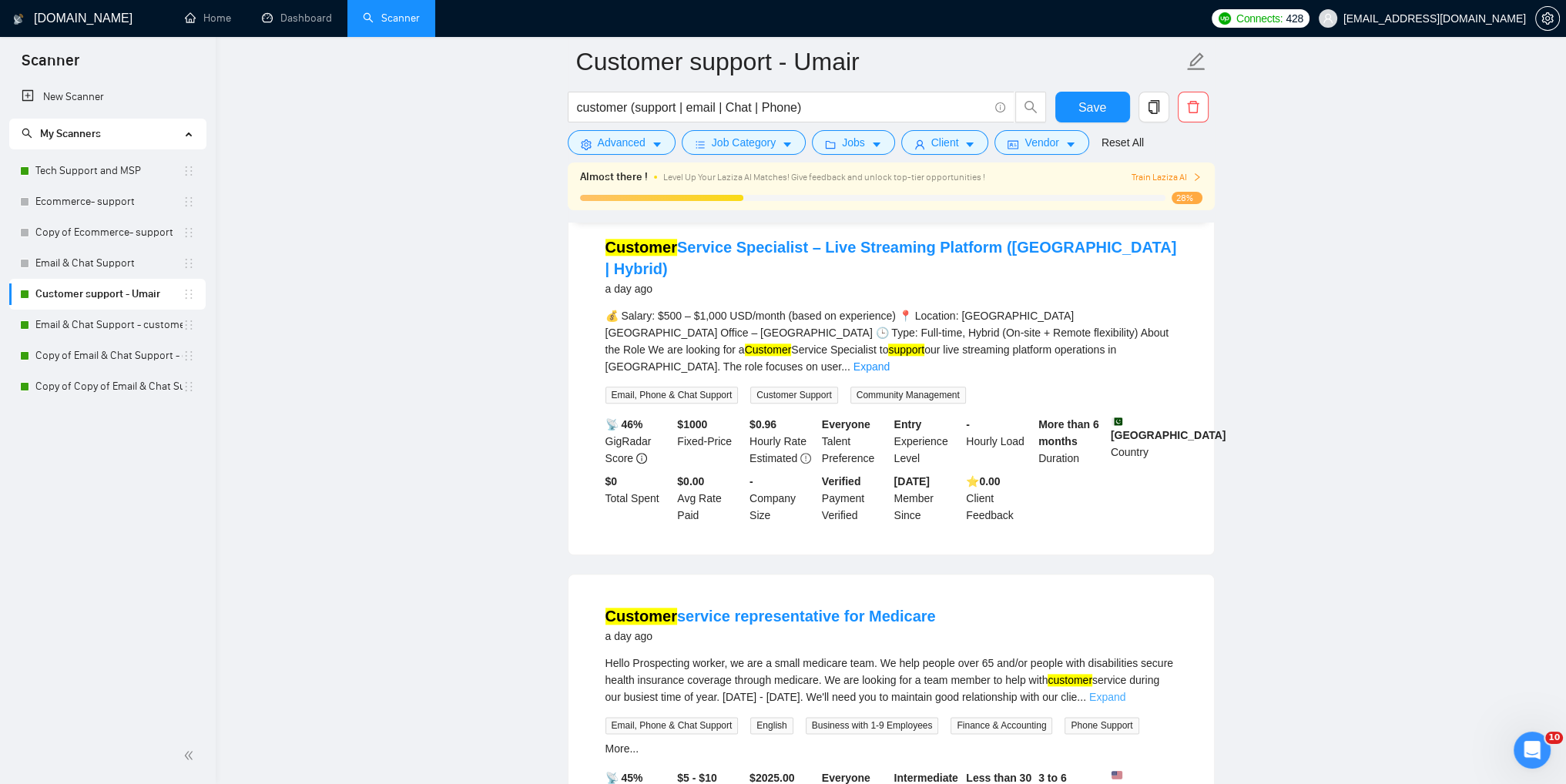
click at [1125, 691] on link "Expand" at bounding box center [1107, 697] width 36 height 12
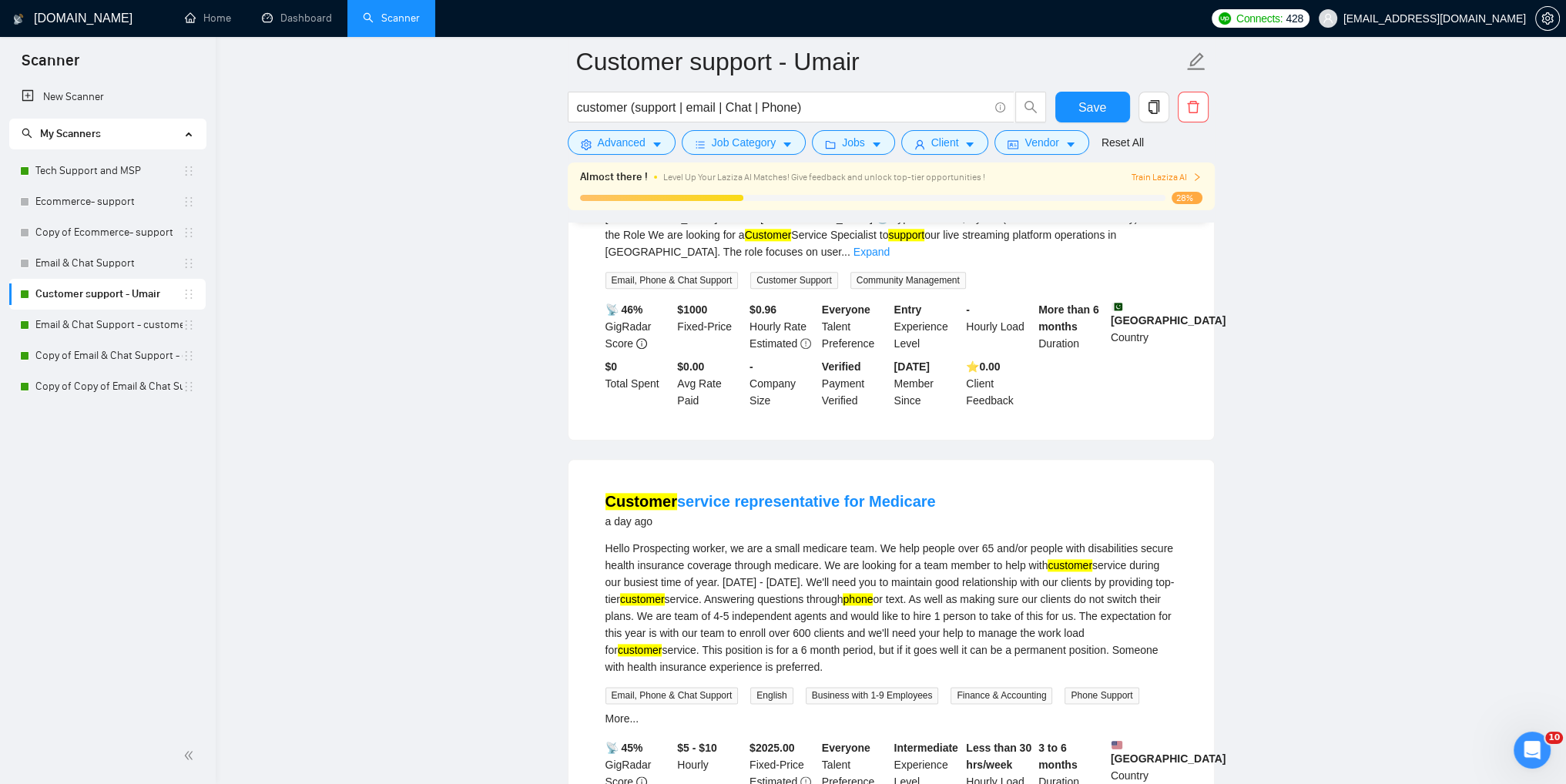
scroll to position [2465, 0]
